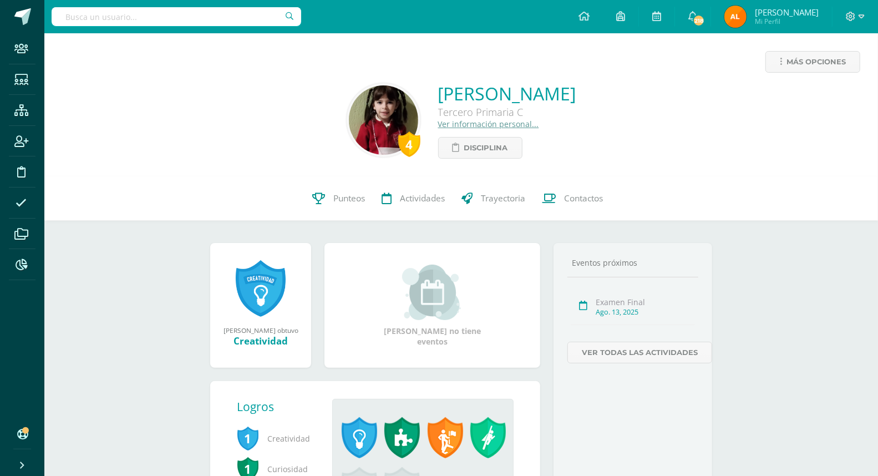
click at [124, 22] on input "text" at bounding box center [177, 16] width 250 height 19
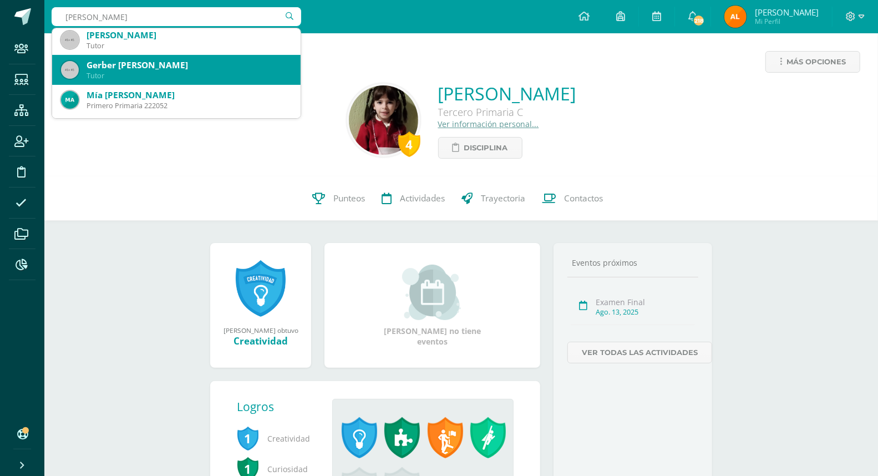
scroll to position [185, 0]
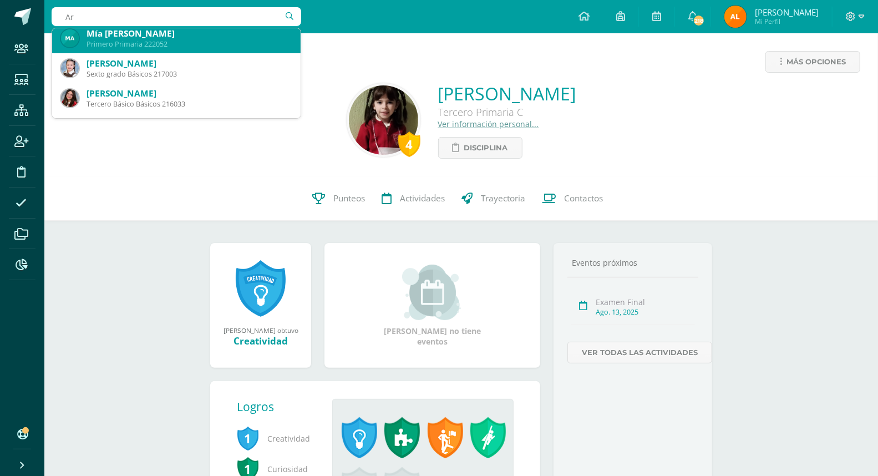
type input "A"
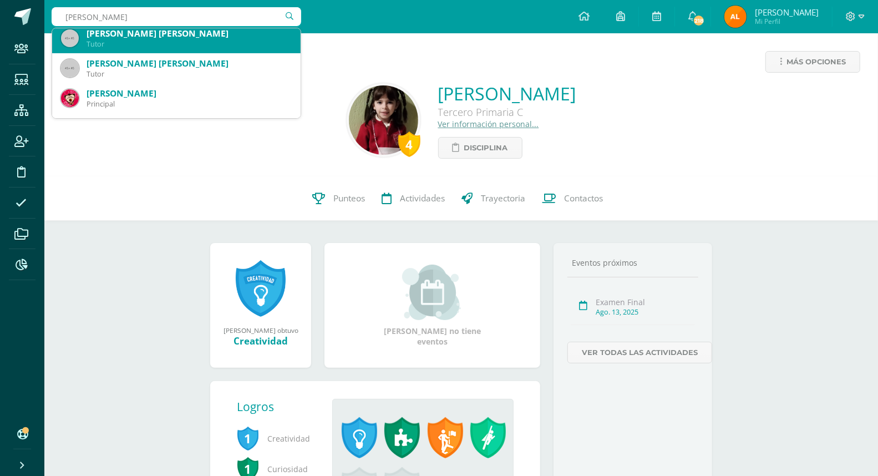
scroll to position [0, 0]
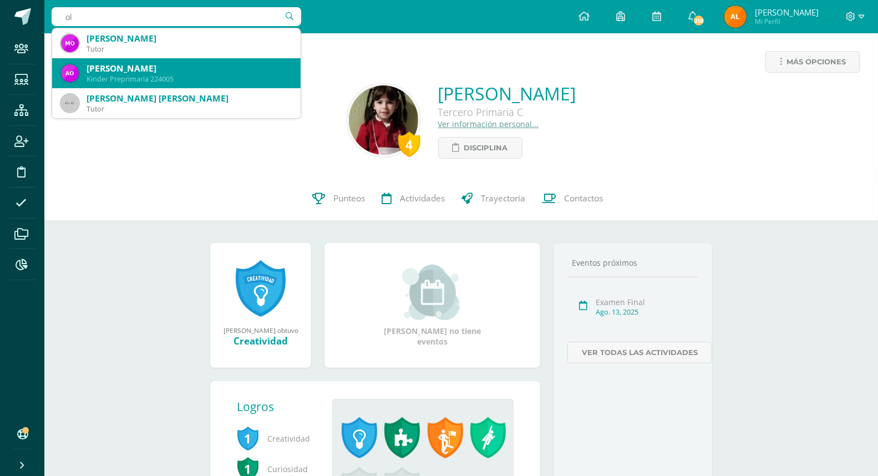
type input "o"
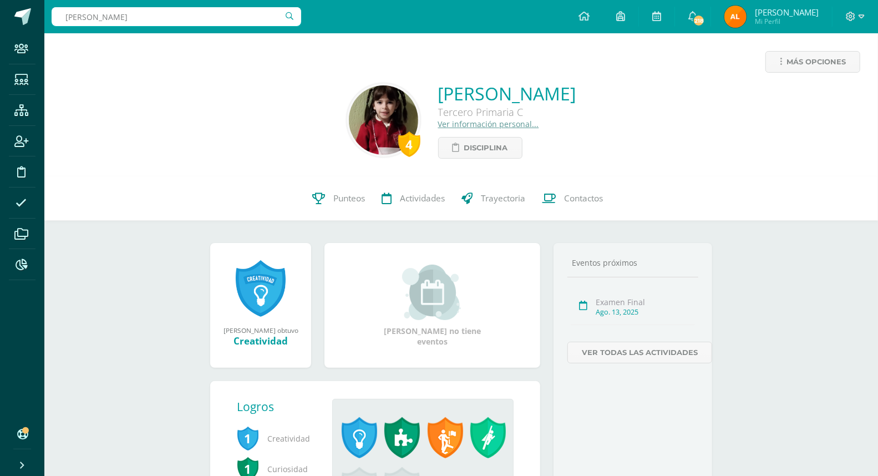
type input "leah alvarez"
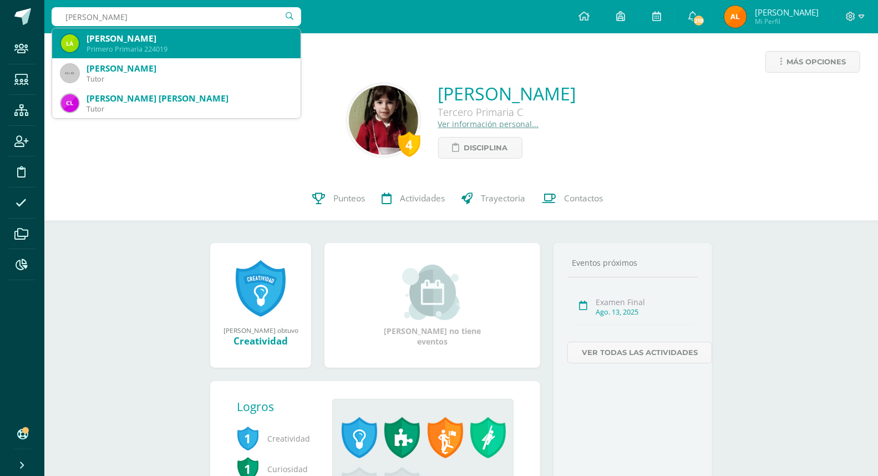
click at [198, 45] on div "Primero Primaria 224019" at bounding box center [189, 48] width 205 height 9
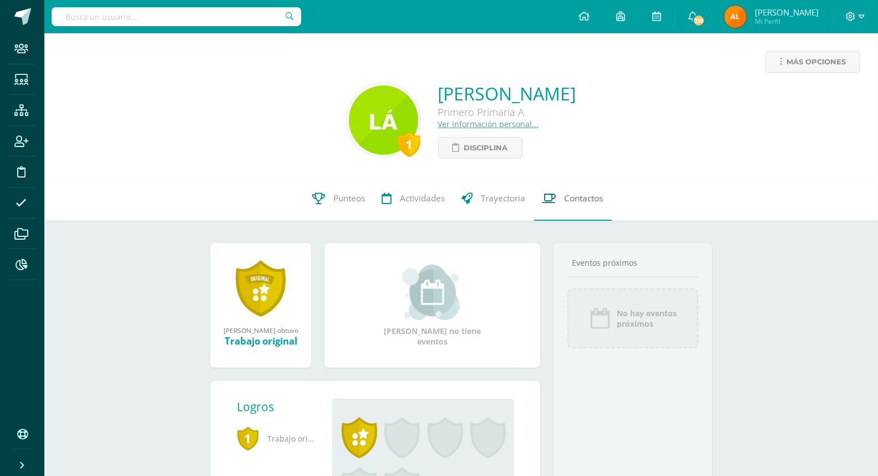
click at [577, 200] on span "Contactos" at bounding box center [584, 199] width 39 height 12
